Goal: Find contact information: Find contact information

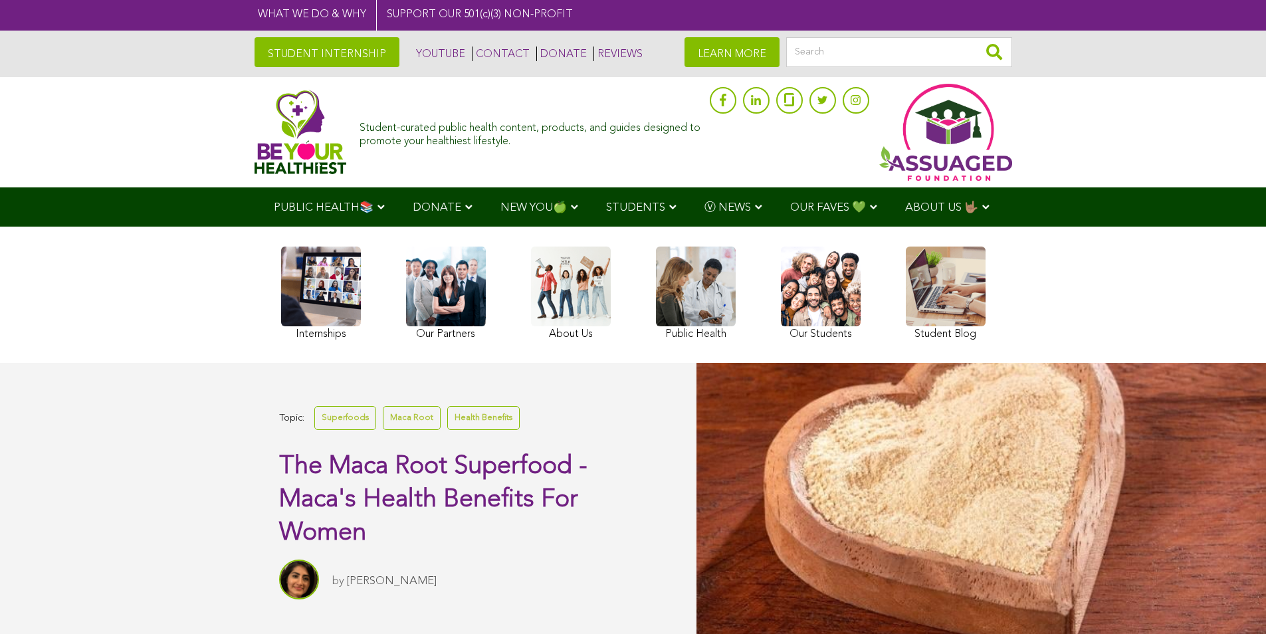
click at [314, 311] on link at bounding box center [321, 295] width 80 height 97
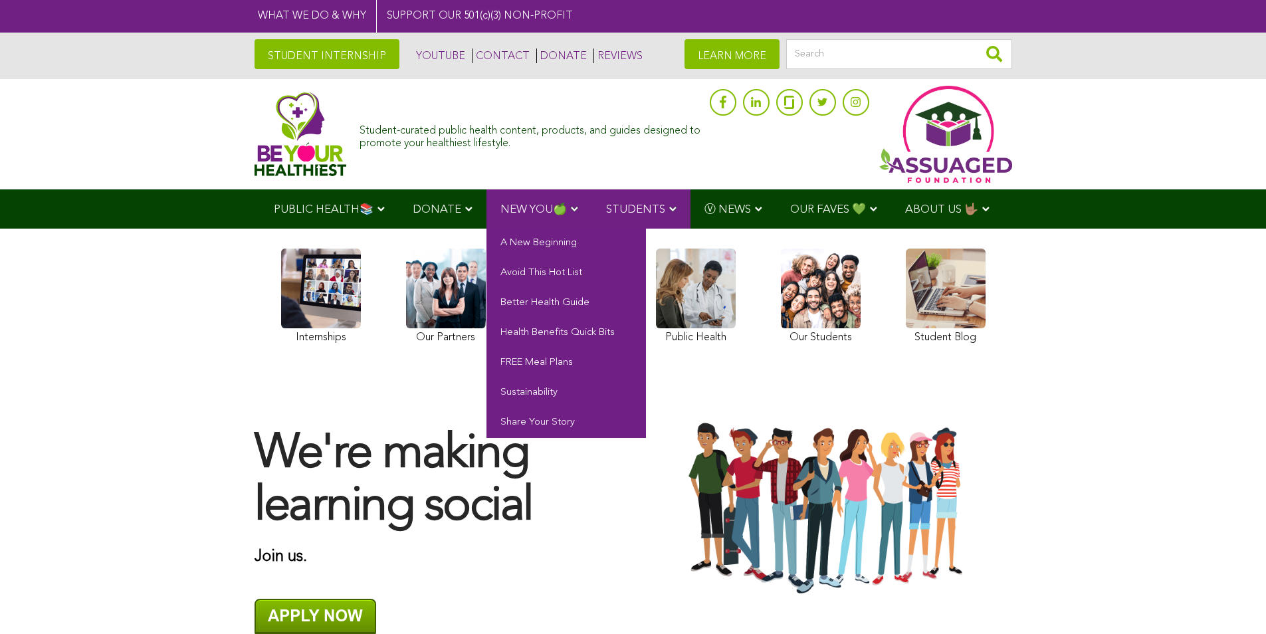
click at [538, 217] on link "NEW YOU🍏" at bounding box center [540, 208] width 106 height 39
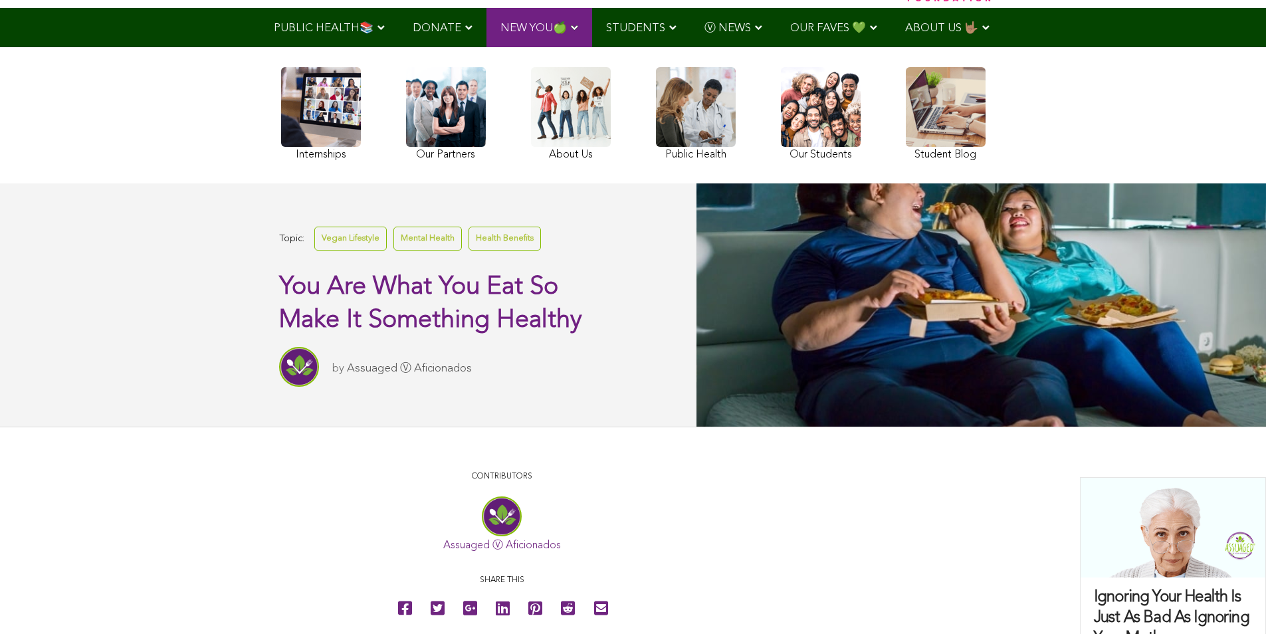
scroll to position [199, 0]
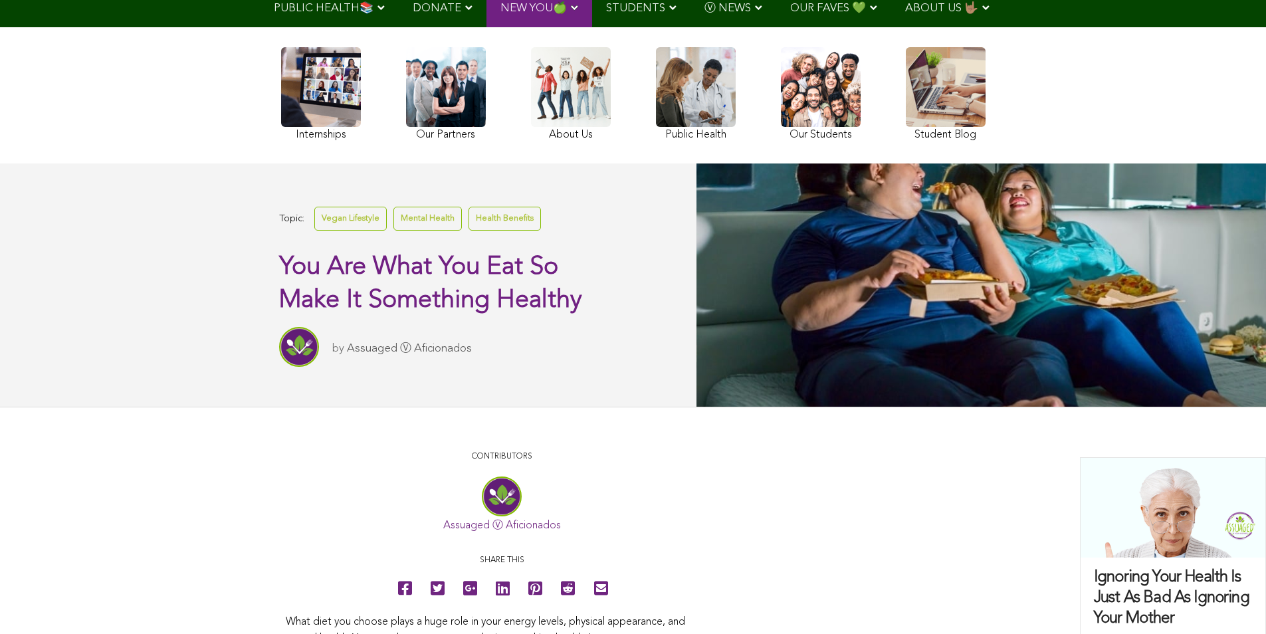
click at [492, 198] on div "Topic: Vegan Lifestyle Mental Health Health Benefits You Are What You Eat So Ma…" at bounding box center [348, 285] width 697 height 243
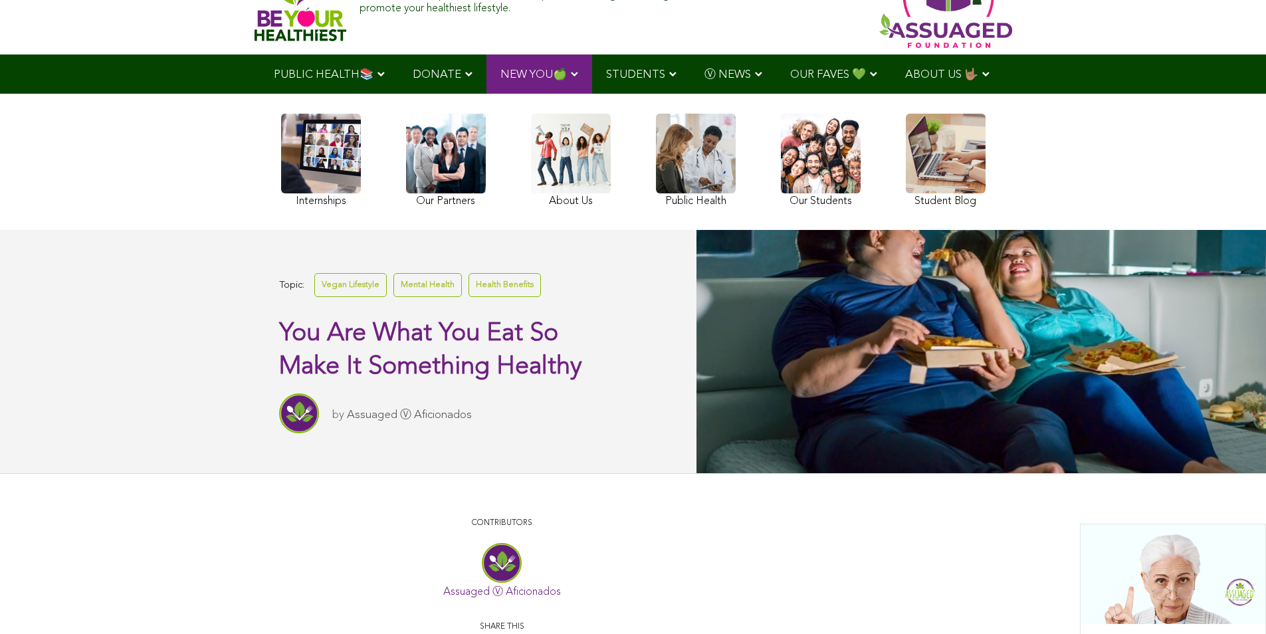
scroll to position [0, 0]
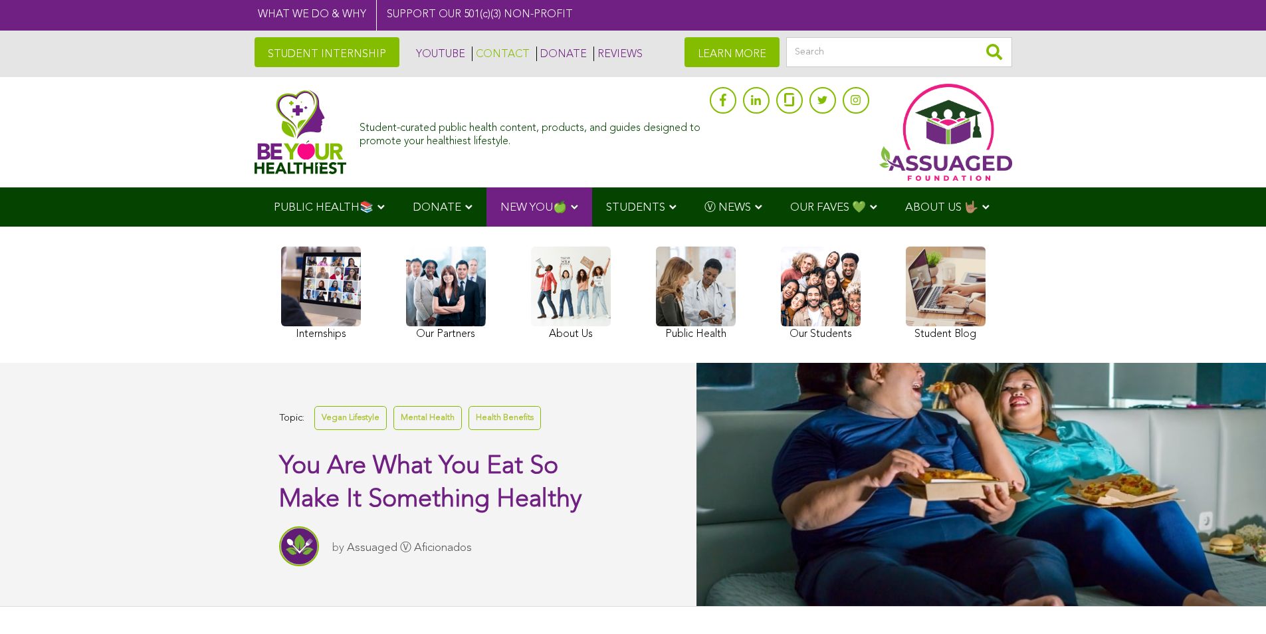
click at [482, 51] on link "CONTACT" at bounding box center [501, 54] width 58 height 15
